Goal: Information Seeking & Learning: Learn about a topic

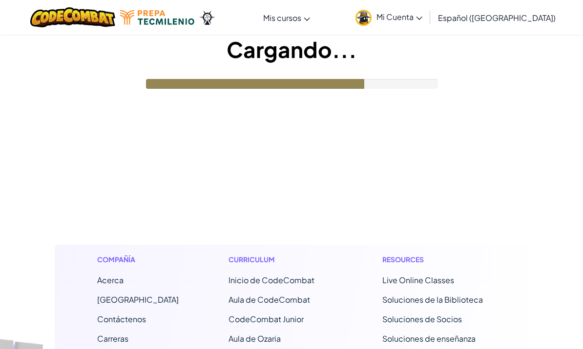
scroll to position [34, 0]
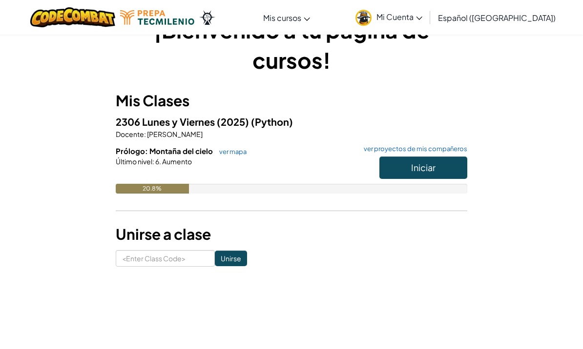
click at [443, 173] on button "Iniciar" at bounding box center [423, 168] width 88 height 22
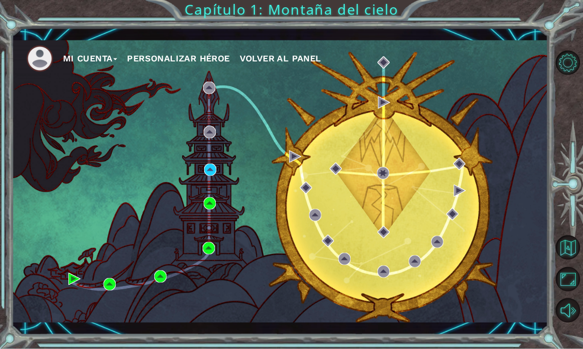
scroll to position [5, 0]
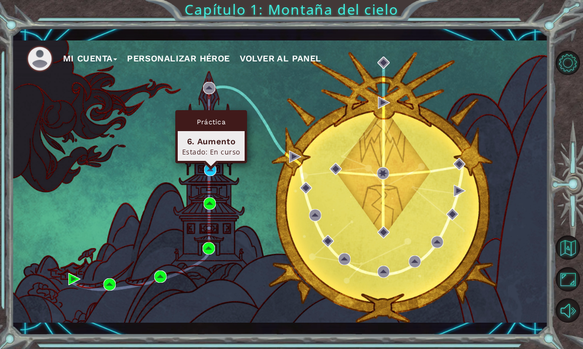
click at [221, 136] on div "6. Aumento" at bounding box center [211, 142] width 58 height 12
click at [211, 168] on img at bounding box center [210, 170] width 12 height 12
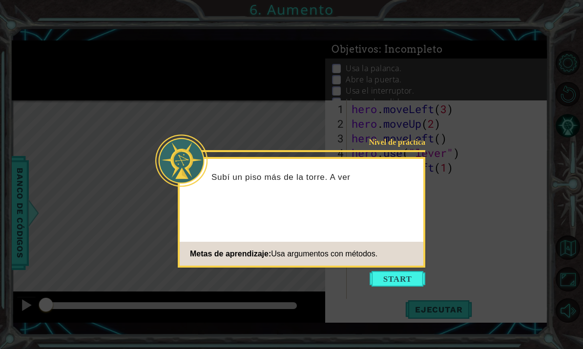
click at [399, 266] on div "Nivel de práctica Subí un piso más de la torre. A ver Metas de aprendizaje: Usa…" at bounding box center [301, 212] width 247 height 111
click at [402, 272] on button "Start" at bounding box center [397, 279] width 56 height 16
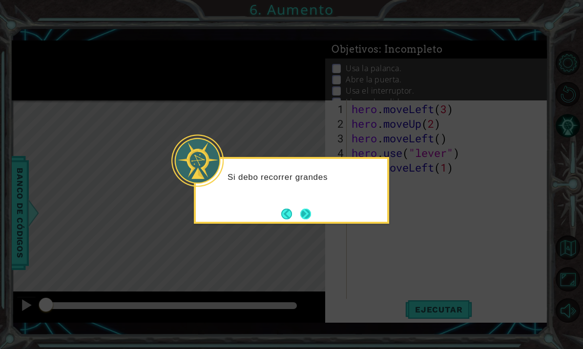
click at [308, 218] on button "Next" at bounding box center [305, 213] width 17 height 17
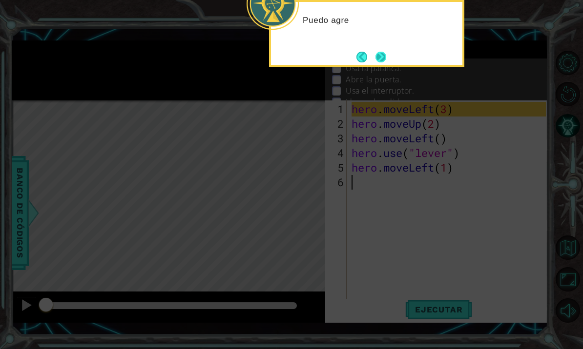
click at [374, 58] on button "Next" at bounding box center [380, 57] width 18 height 18
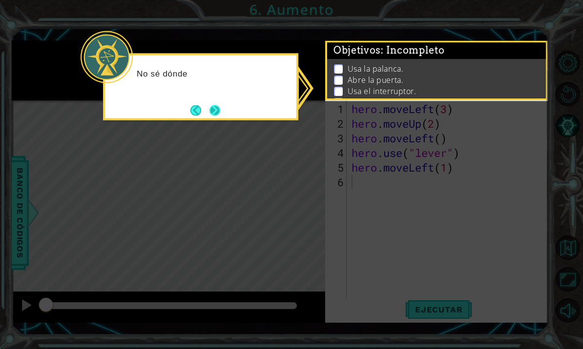
click at [217, 106] on button "Next" at bounding box center [215, 110] width 18 height 18
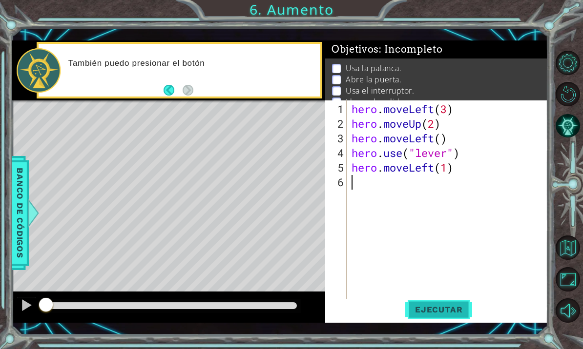
click at [437, 315] on span "Ejecutar" at bounding box center [438, 310] width 67 height 10
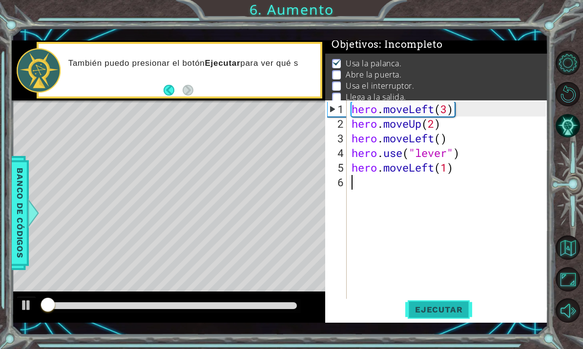
scroll to position [6, 0]
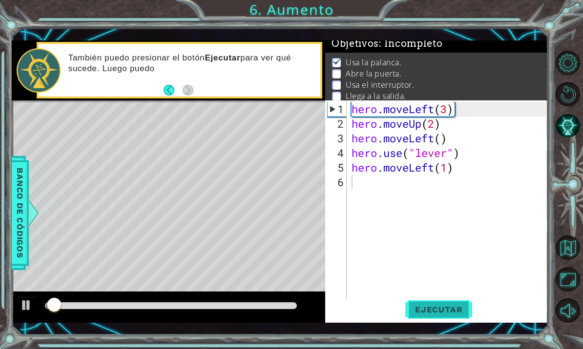
click at [447, 309] on span "Ejecutar" at bounding box center [438, 310] width 67 height 10
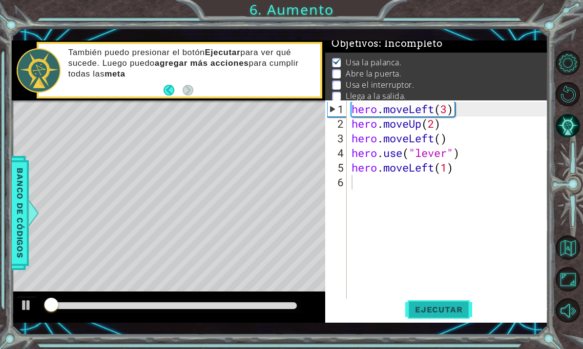
scroll to position [5, 0]
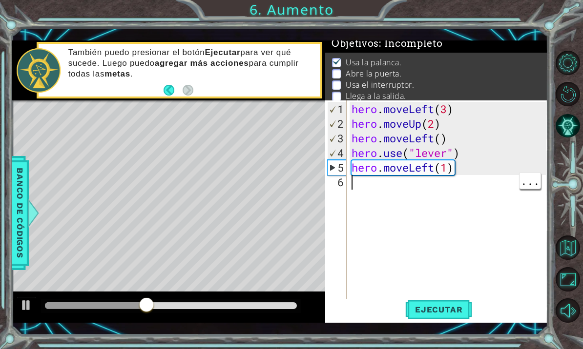
click at [405, 186] on div "hero . moveLeft ( 3 ) hero . moveUp ( 2 ) hero . moveLeft ( ) hero . use ( "lev…" at bounding box center [449, 219] width 201 height 234
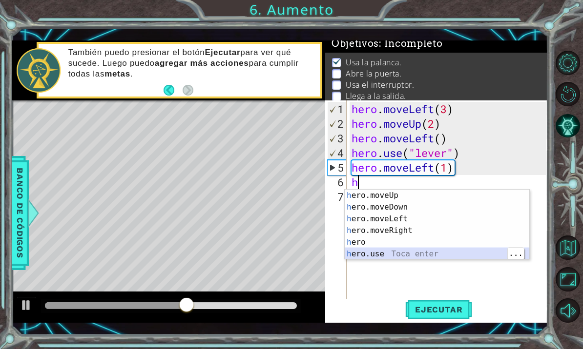
click at [420, 252] on div "h ero.moveUp Toca enter h ero.moveDown Toca enter h ero.moveLeft Toca enter h e…" at bounding box center [436, 237] width 184 height 94
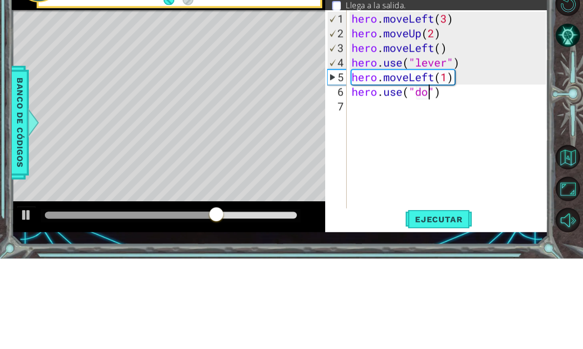
type textarea "hero.use("door")"
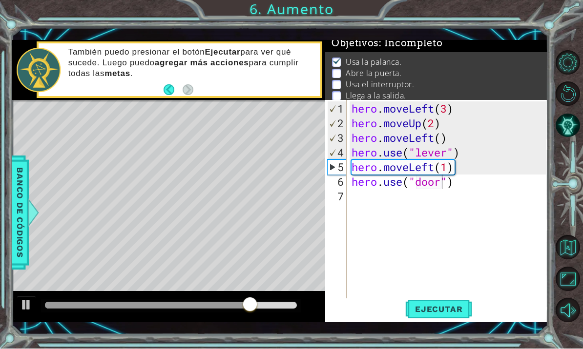
scroll to position [0, 0]
click at [391, 201] on div "hero . moveLeft ( 3 ) hero . moveUp ( 2 ) hero . moveLeft ( ) hero . use ( "lev…" at bounding box center [449, 219] width 201 height 234
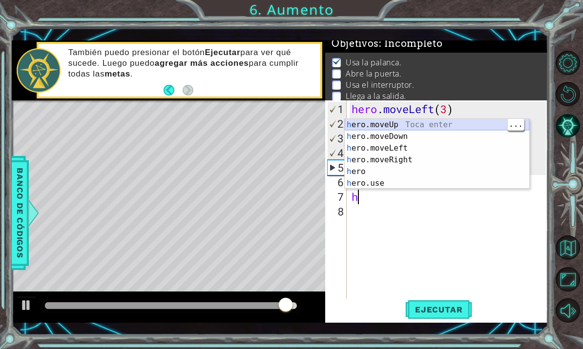
click at [442, 125] on div "h ero.moveUp Toca enter h ero.moveDown Toca enter h ero.moveLeft Toca enter h e…" at bounding box center [436, 166] width 184 height 94
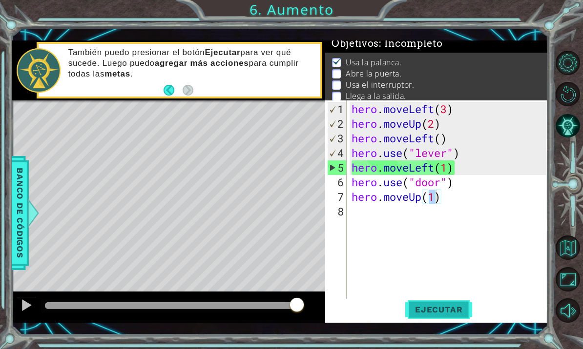
click at [448, 312] on span "Ejecutar" at bounding box center [438, 310] width 67 height 10
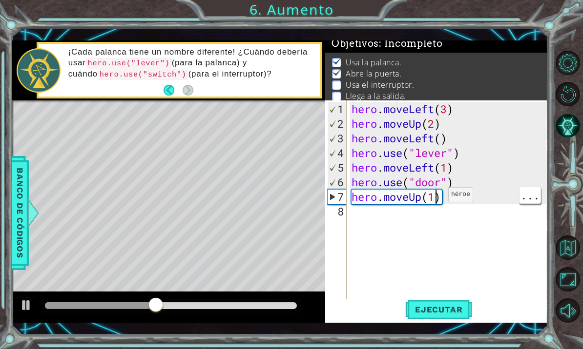
click at [432, 199] on div "hero . moveLeft ( 3 ) hero . moveUp ( 2 ) hero . moveLeft ( ) hero . use ( "lev…" at bounding box center [449, 219] width 201 height 234
type textarea "hero.moveUp(2)"
click at [436, 229] on div "hero . moveLeft ( 3 ) hero . moveUp ( 2 ) hero . moveLeft ( ) hero . use ( "lev…" at bounding box center [449, 219] width 201 height 234
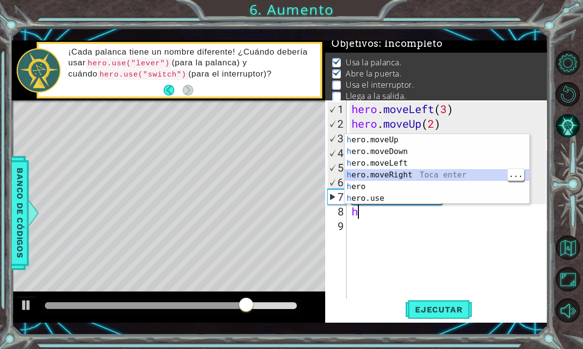
click at [433, 177] on div "h ero.moveUp Toca enter h ero.moveDown Toca enter h ero.moveLeft Toca enter h e…" at bounding box center [436, 181] width 184 height 94
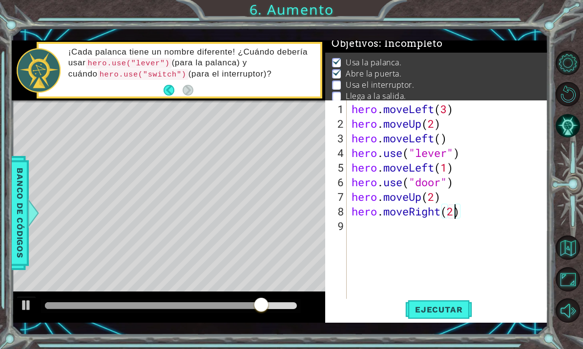
scroll to position [0, 4]
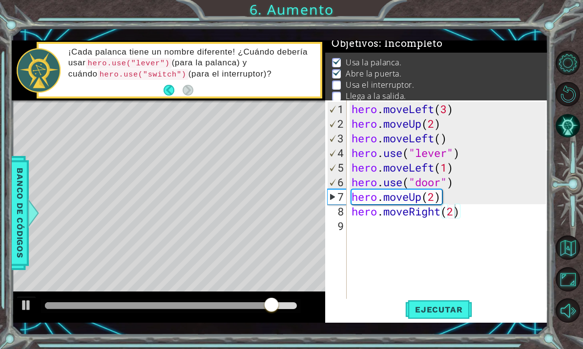
type textarea "hero.moveRight(2)"
click at [436, 308] on span "Ejecutar" at bounding box center [438, 310] width 67 height 10
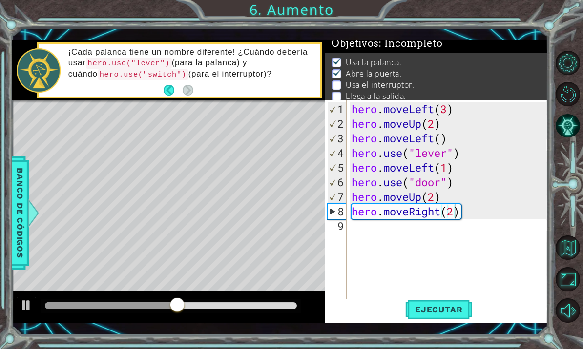
scroll to position [0, 0]
click at [385, 232] on div "hero . moveLeft ( 3 ) hero . moveUp ( 2 ) hero . moveLeft ( ) hero . use ( "lev…" at bounding box center [449, 219] width 201 height 234
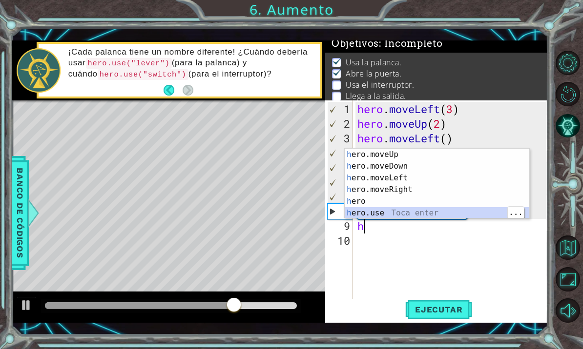
click at [424, 212] on div "h ero.moveUp Toca enter h ero.moveDown Toca enter h ero.moveLeft Toca enter h e…" at bounding box center [436, 196] width 184 height 94
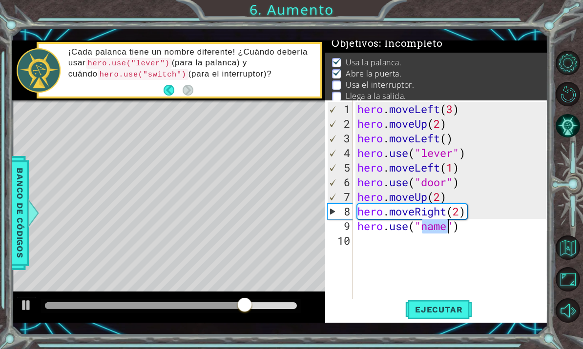
scroll to position [0, 3]
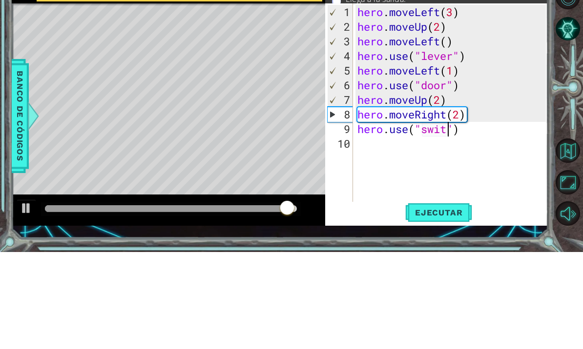
type textarea "hero.use("switch")"
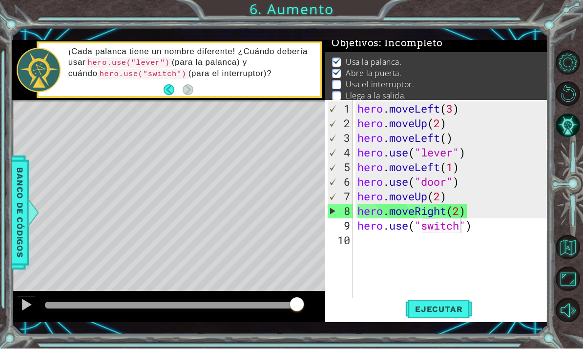
scroll to position [0, 0]
click at [410, 244] on div "hero . moveLeft ( 3 ) hero . moveUp ( 2 ) hero . moveLeft ( ) hero . use ( "lev…" at bounding box center [452, 219] width 195 height 234
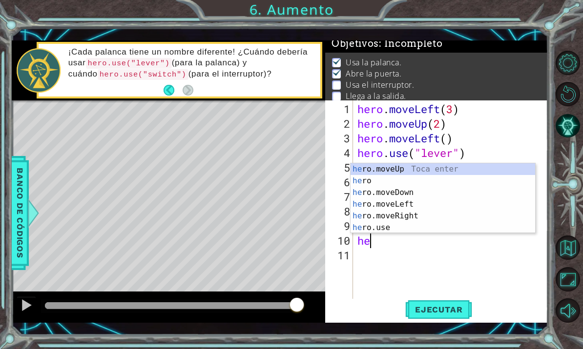
type textarea "h"
